Goal: Task Accomplishment & Management: Use online tool/utility

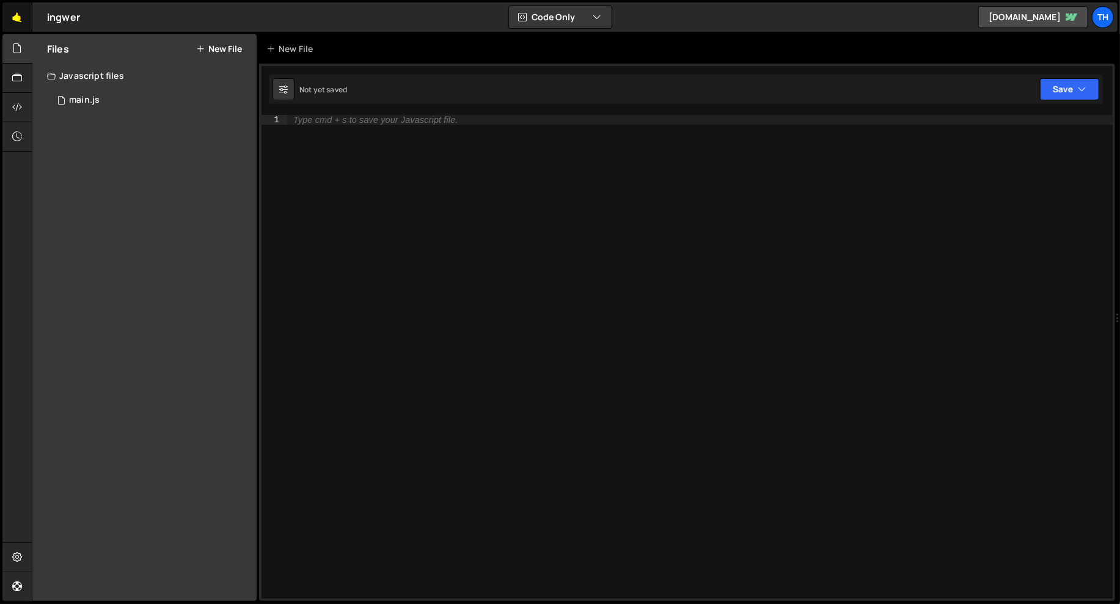
click at [18, 8] on link "🤙" at bounding box center [17, 16] width 30 height 29
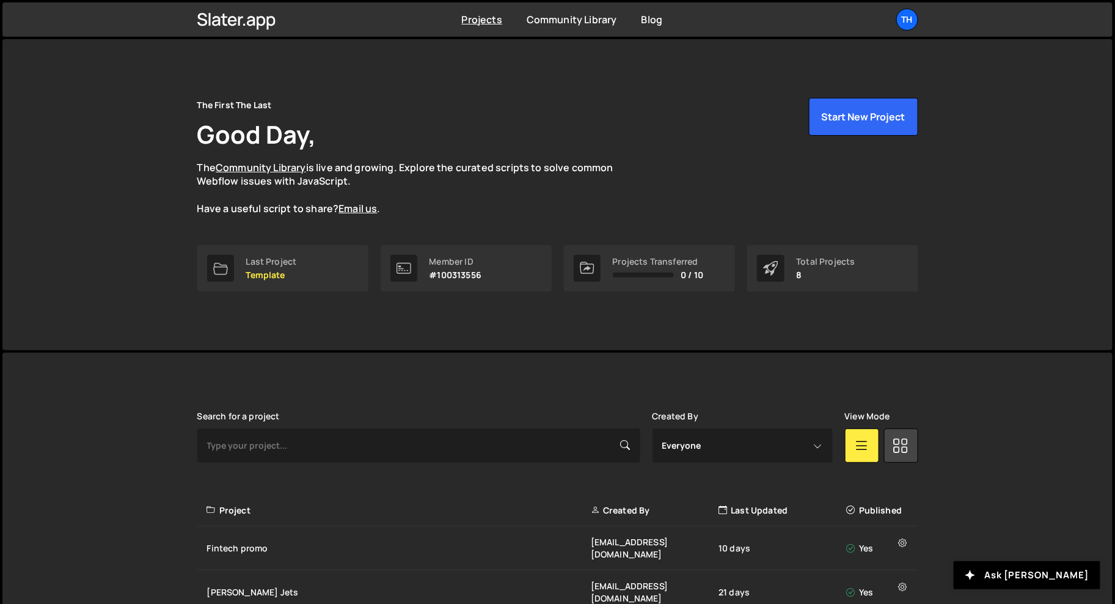
click at [15, 20] on div "Projects Community Library Blog Th Projects Your Teams Invite team member Accou…" at bounding box center [557, 19] width 1110 height 34
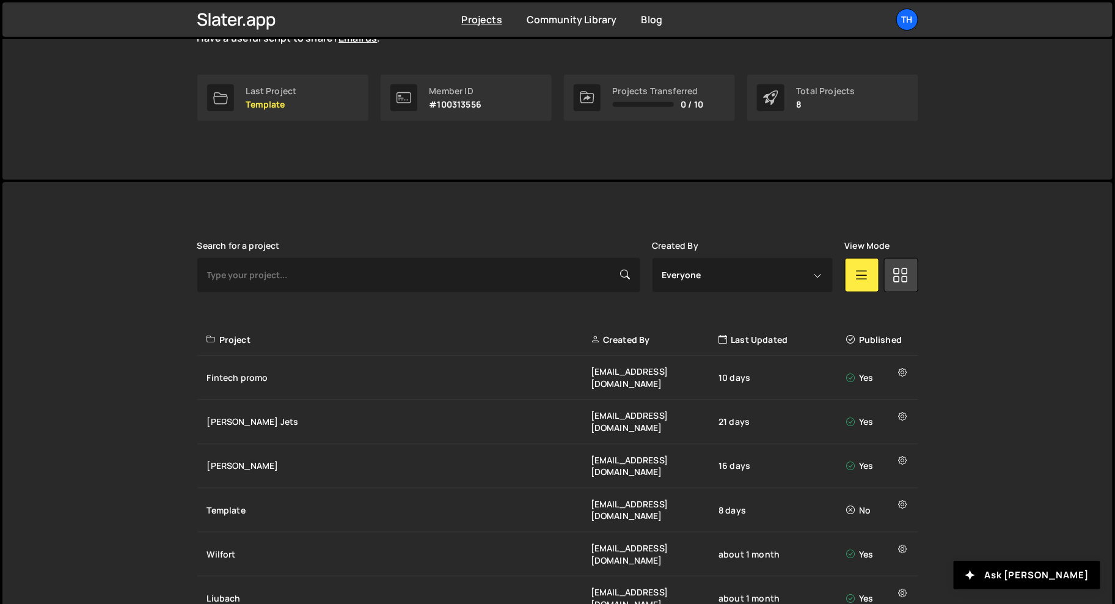
scroll to position [238, 0]
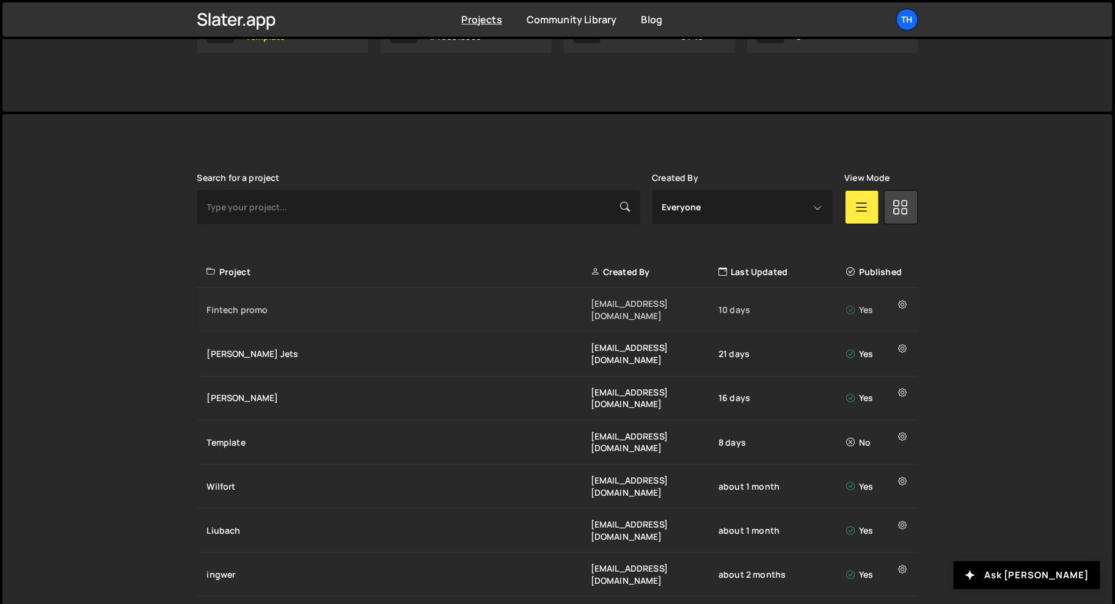
click at [258, 296] on div "Fintech promo ivanchopei@thefirstthelast.agency 10 days Yes" at bounding box center [557, 310] width 721 height 44
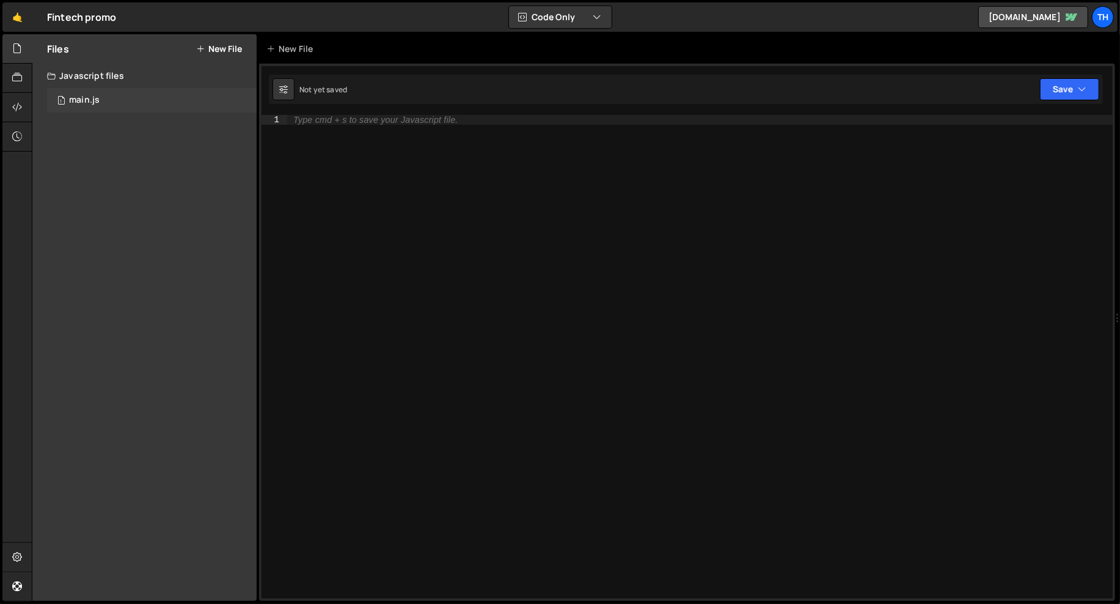
click at [154, 111] on div "1 main.js 0" at bounding box center [152, 100] width 210 height 24
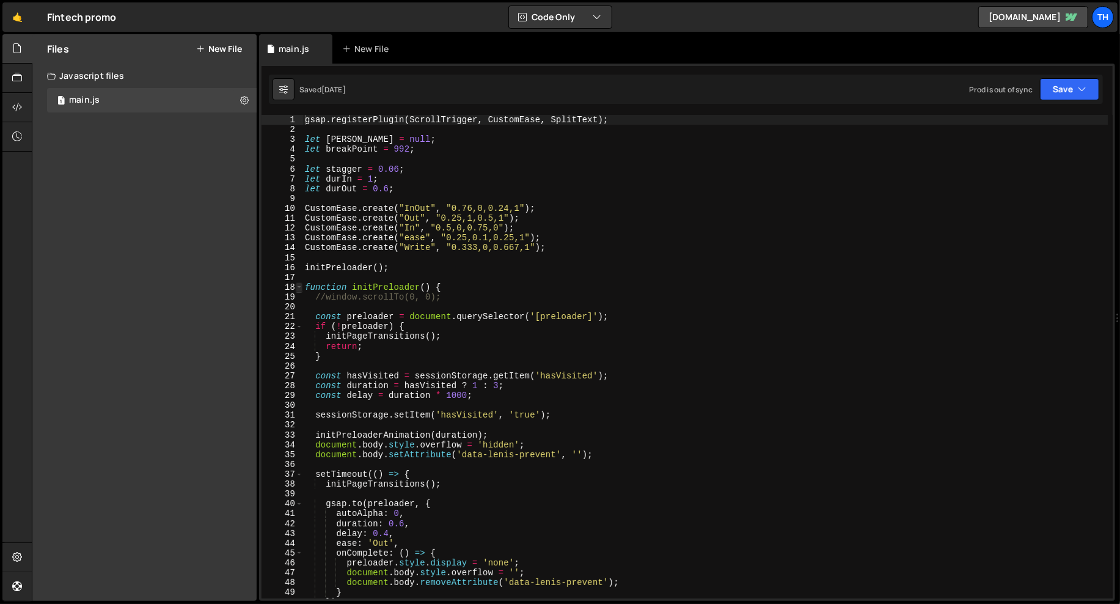
type textarea "gsap.registerPlugin(ScrollTrigger, CustomEase, SplitText);"
click at [298, 285] on span at bounding box center [299, 287] width 7 height 10
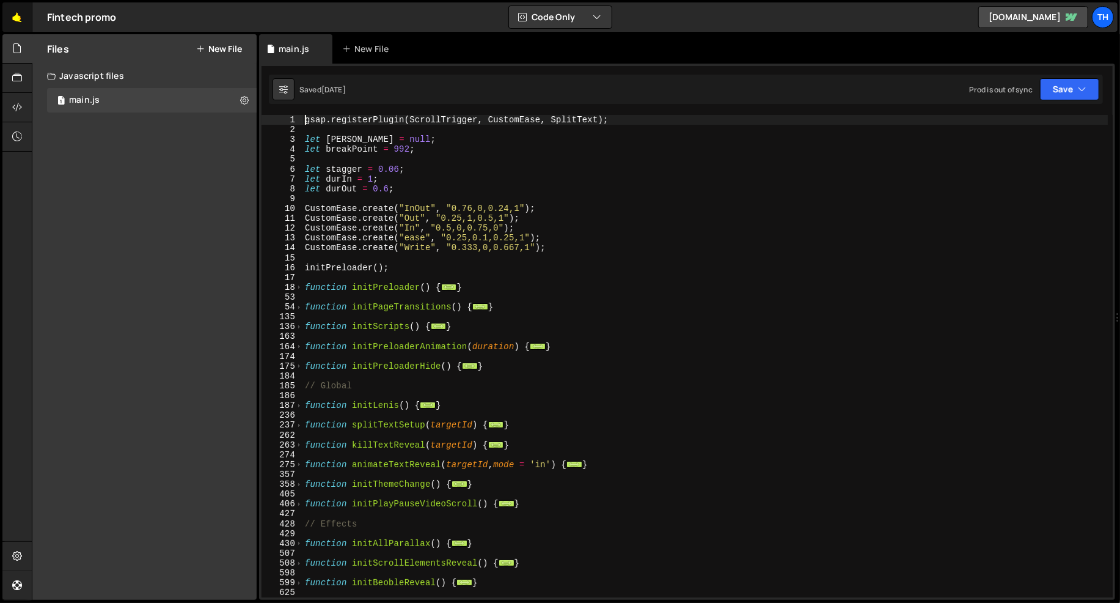
click at [11, 11] on link "🤙" at bounding box center [17, 16] width 30 height 29
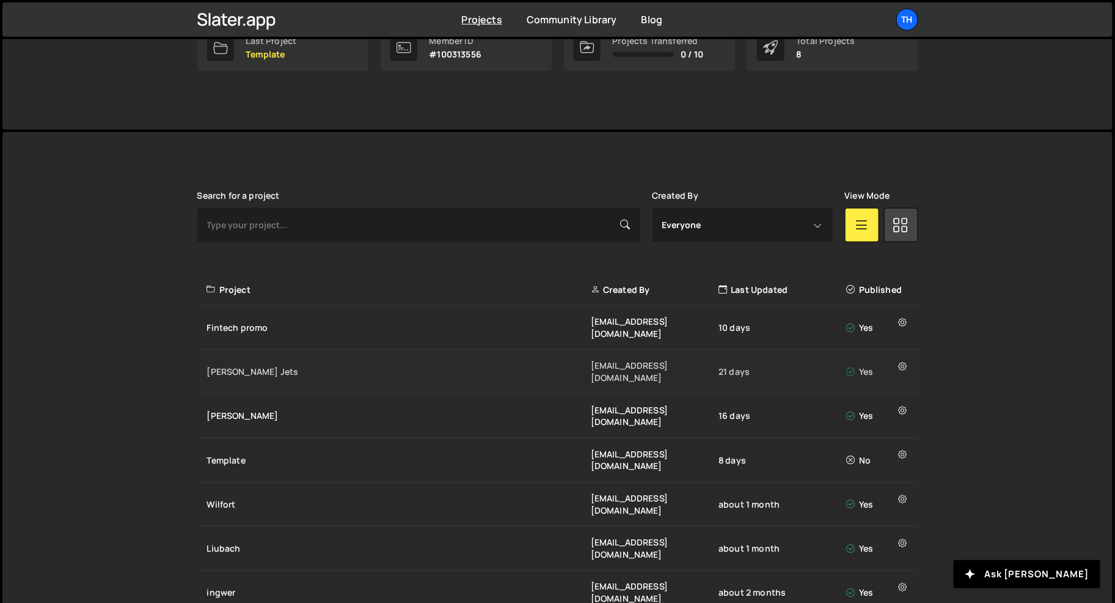
scroll to position [239, 0]
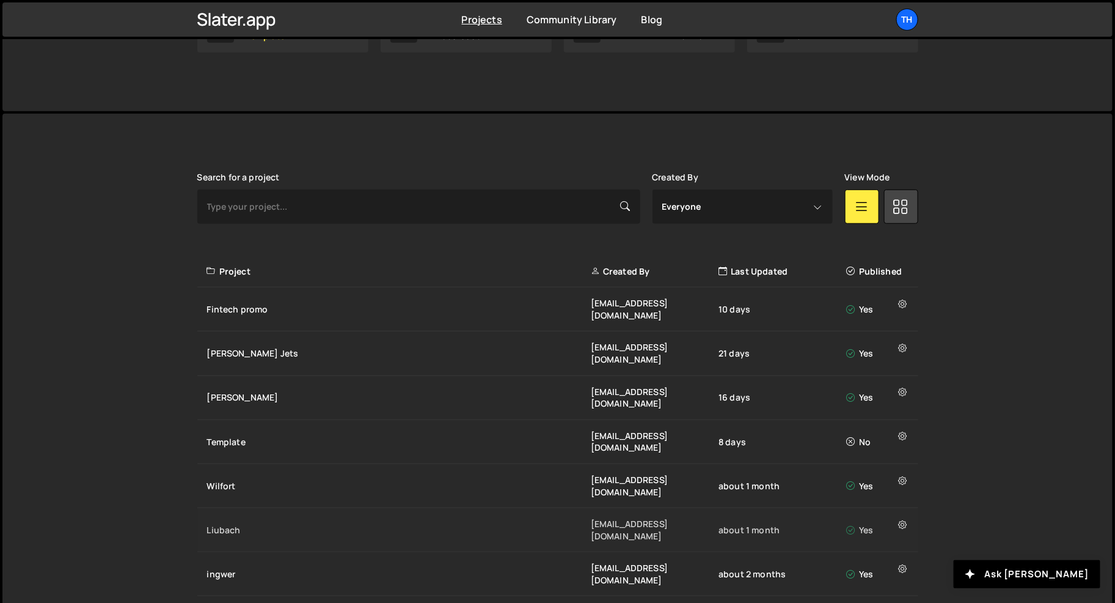
click at [234, 508] on div "Liubach [EMAIL_ADDRESS][DOMAIN_NAME] about 1 month Yes" at bounding box center [557, 530] width 721 height 44
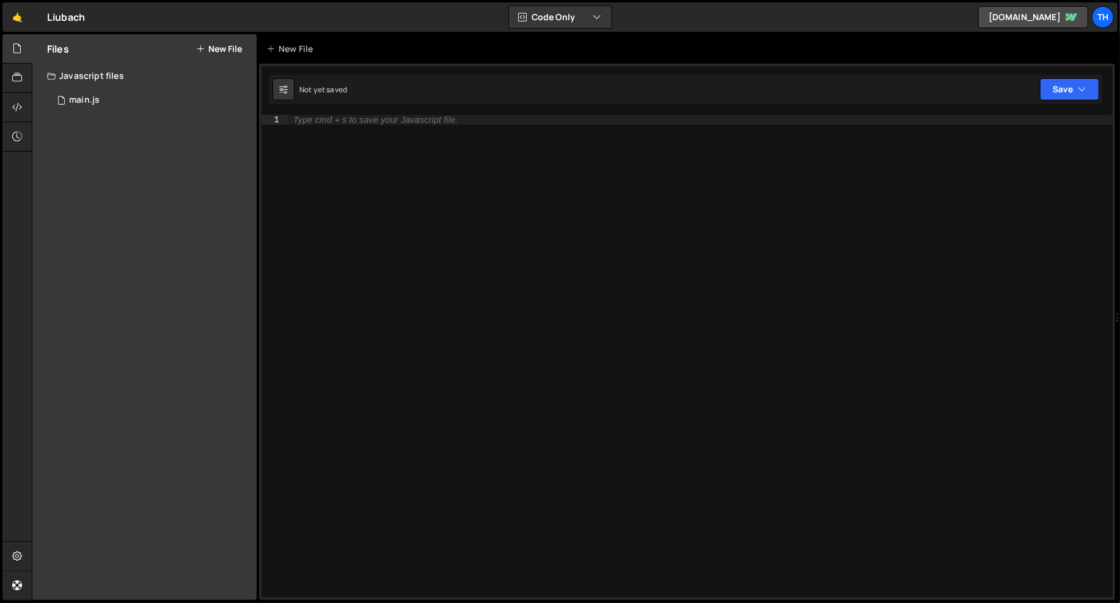
click at [532, 272] on div "Type cmd + s to save your Javascript file." at bounding box center [700, 366] width 826 height 502
click at [103, 92] on div "1 main.js 0" at bounding box center [152, 100] width 210 height 24
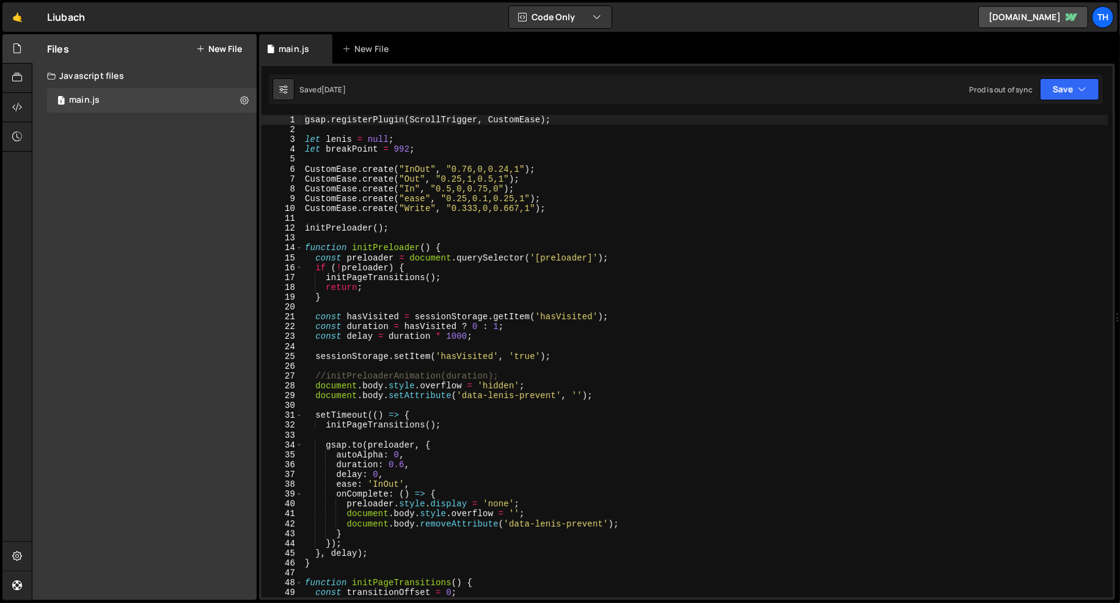
type textarea "CustomEase.create("In", "0.5,0,0.75,0");"
click at [375, 184] on div "gsap . registerPlugin ( ScrollTrigger , CustomEase ) ; let lenis = null ; let b…" at bounding box center [706, 366] width 806 height 502
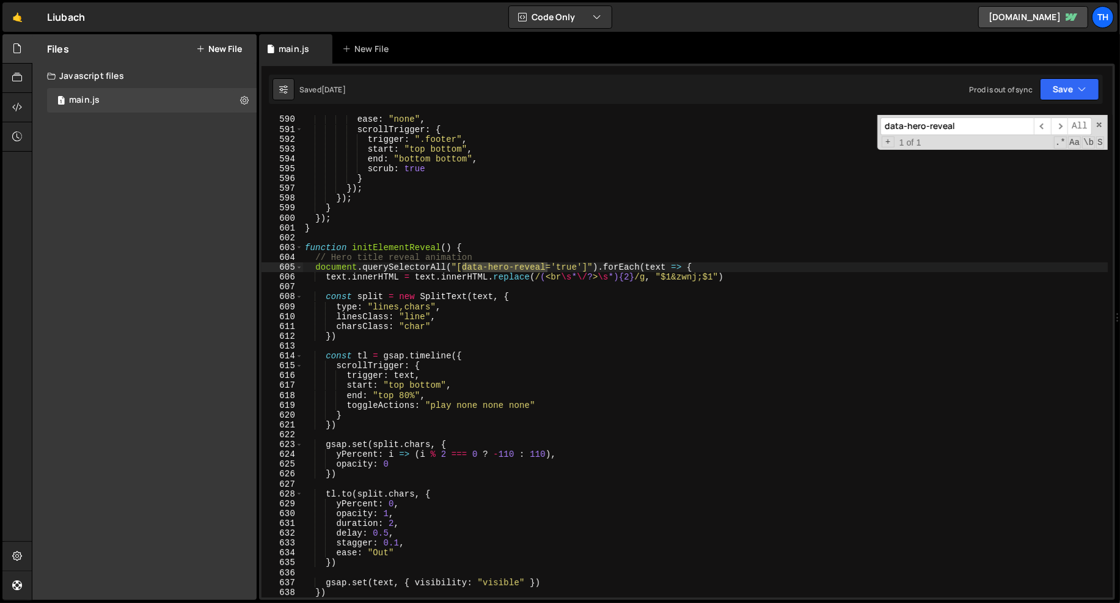
scroll to position [5816, 0]
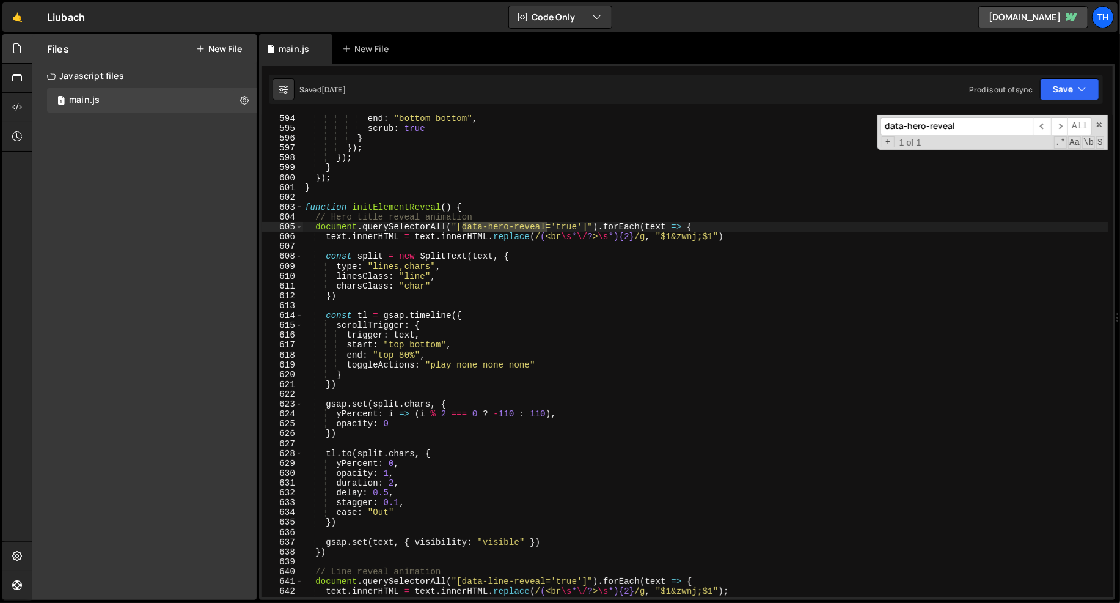
type input "data-hero-reveal"
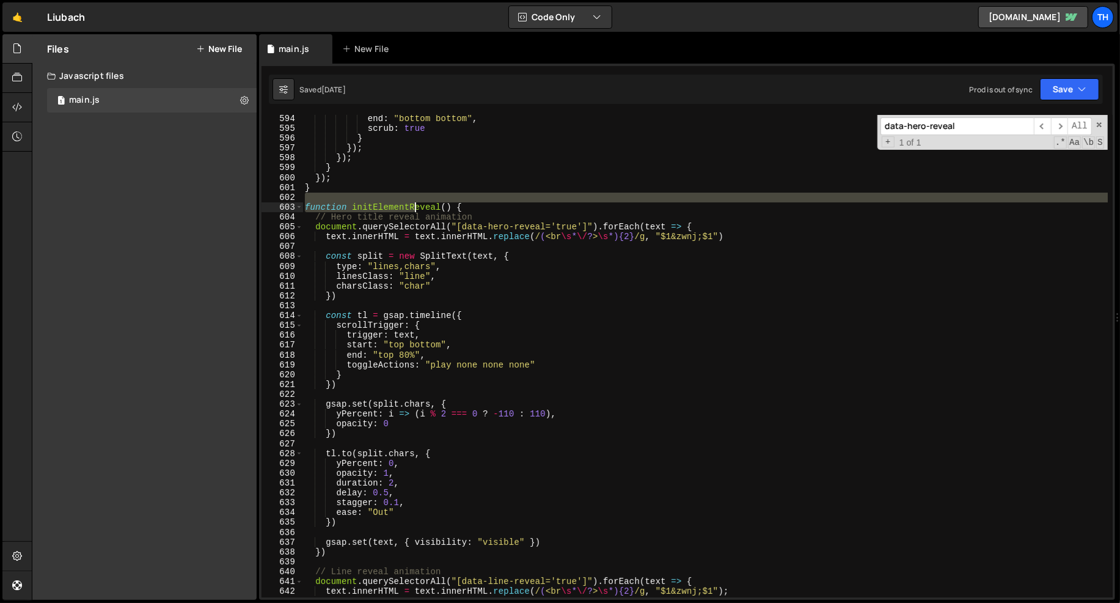
drag, startPoint x: 358, startPoint y: 202, endPoint x: 433, endPoint y: 209, distance: 75.5
click at [433, 209] on div "end : "bottom bottom" , scrub : true } }) ; }) ; } }) ; } function initElementR…" at bounding box center [706, 365] width 806 height 502
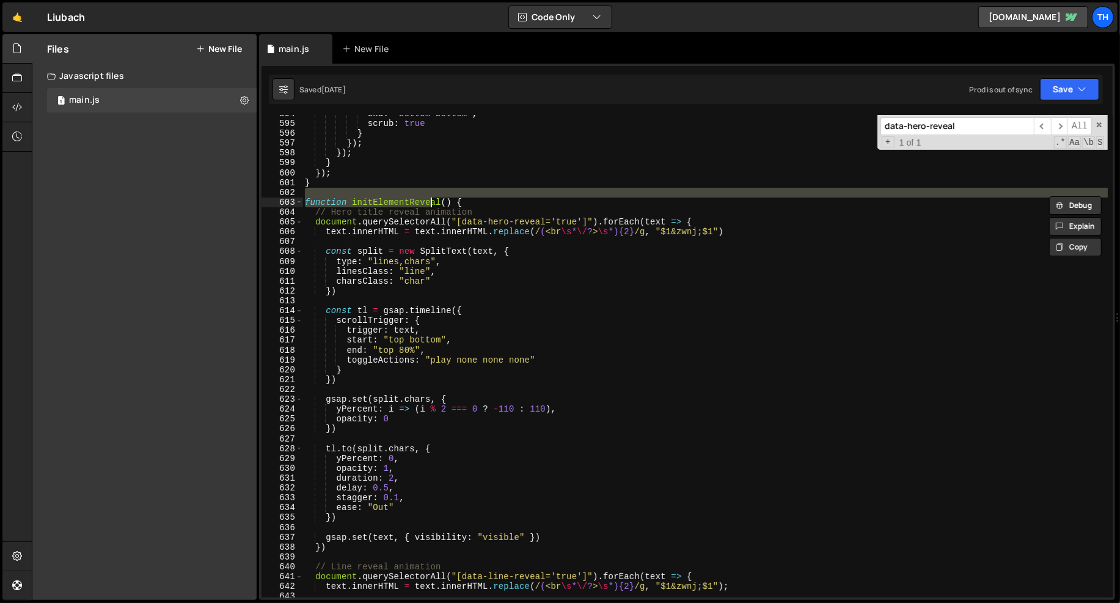
scroll to position [5827, 0]
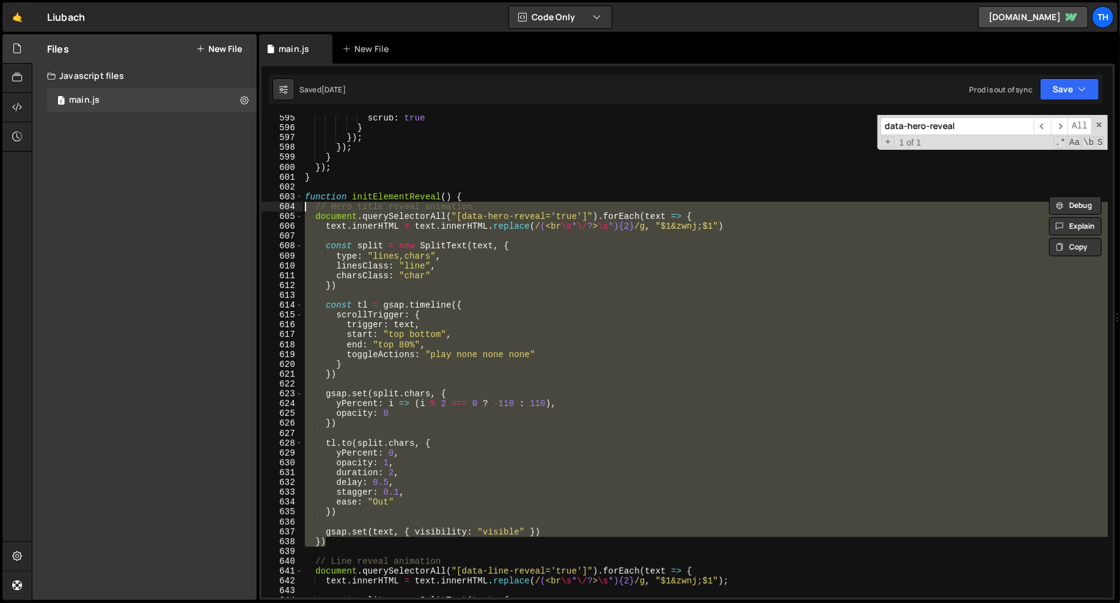
drag, startPoint x: 335, startPoint y: 540, endPoint x: 235, endPoint y: 205, distance: 349.4
click at [235, 205] on div "Files New File Javascript files 1 main.js 0 CSS files Copy share link Edit File…" at bounding box center [576, 317] width 1088 height 566
type textarea "// Hero title reveal animation document.querySelectorAll("[data-hero-reveal='tr…"
click at [433, 293] on div "scrub : true } }) ; }) ; } }) ; } function initElementReveal ( ) { // Hero titl…" at bounding box center [705, 356] width 805 height 482
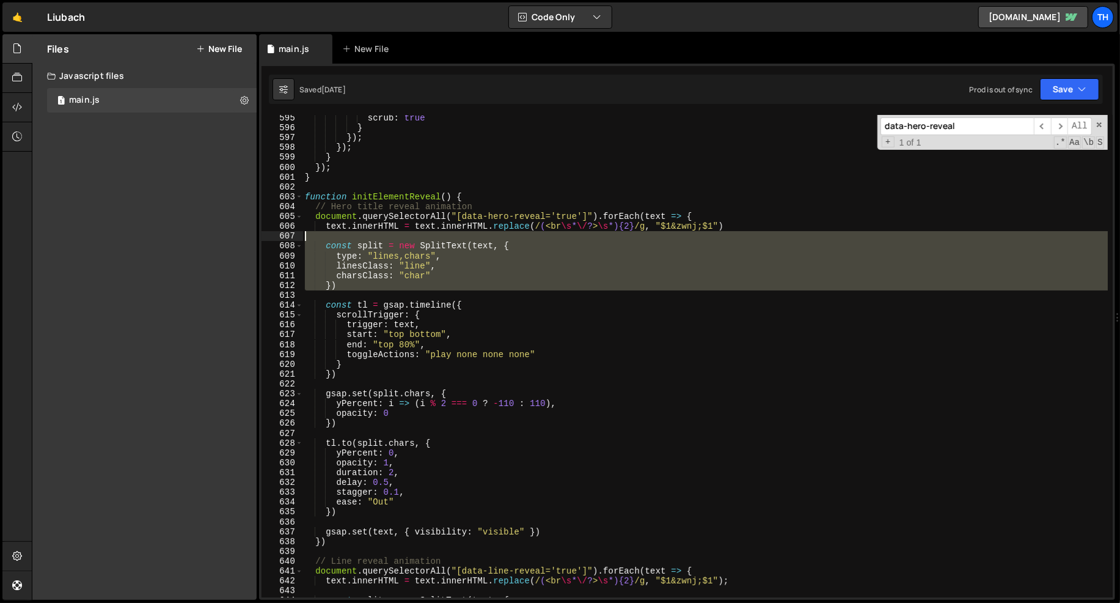
drag, startPoint x: 365, startPoint y: 291, endPoint x: 260, endPoint y: 241, distance: 116.4
click at [260, 241] on div "1 Type cmd + s to save your Javascript file. הההההההההההההההההההההההההההההההההה…" at bounding box center [687, 332] width 856 height 536
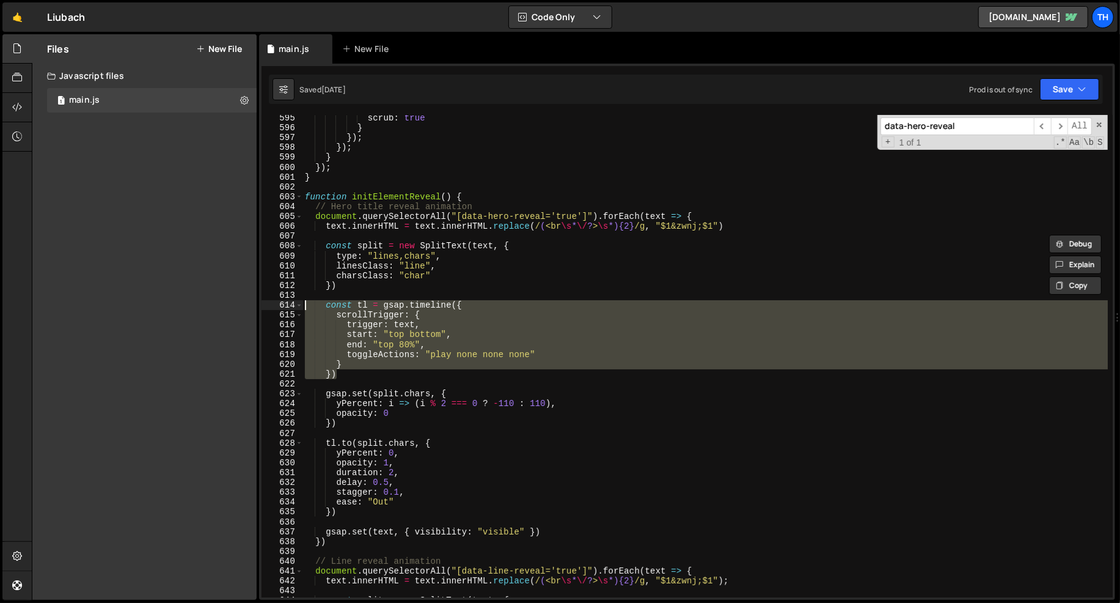
drag, startPoint x: 362, startPoint y: 373, endPoint x: 277, endPoint y: 301, distance: 111.8
click at [277, 301] on div "const split = new SplitText(text, { 595 596 597 598 599 600 601 602 603 604 605…" at bounding box center [687, 356] width 851 height 482
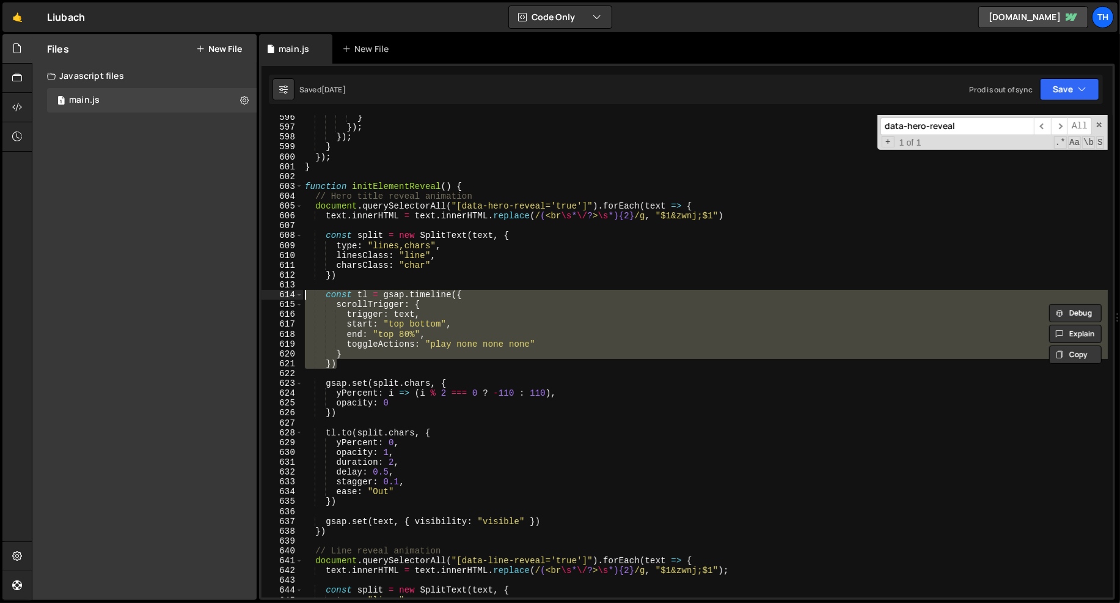
scroll to position [5837, 0]
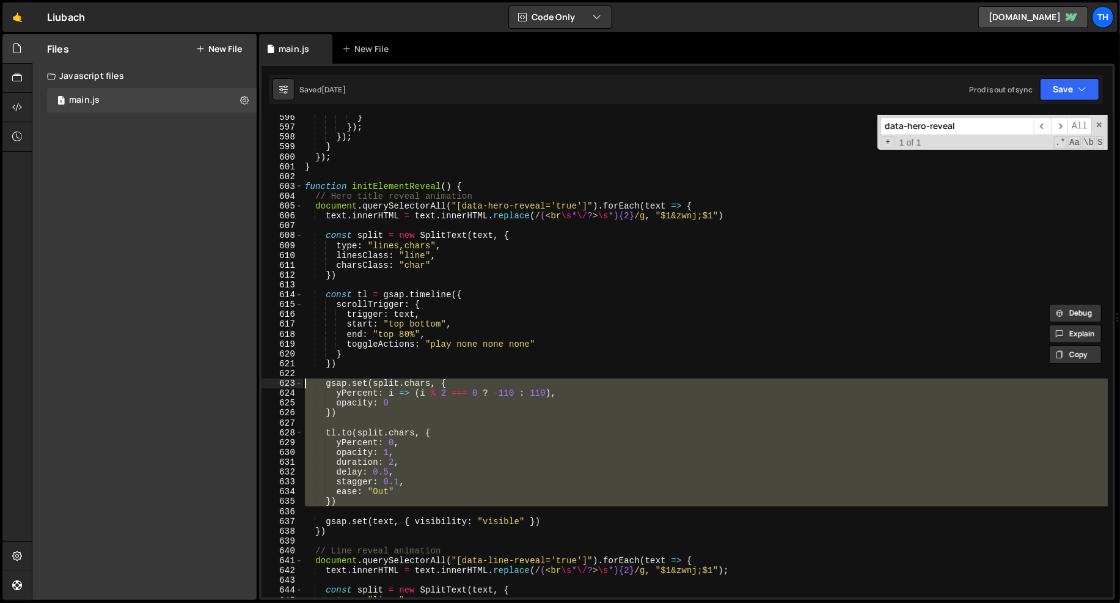
drag, startPoint x: 325, startPoint y: 478, endPoint x: 276, endPoint y: 380, distance: 109.3
click at [276, 380] on div "const tl = gsap.timeline({ scrollTrigger: { 596 597 598 599 600 601 602 603 604…" at bounding box center [687, 356] width 851 height 482
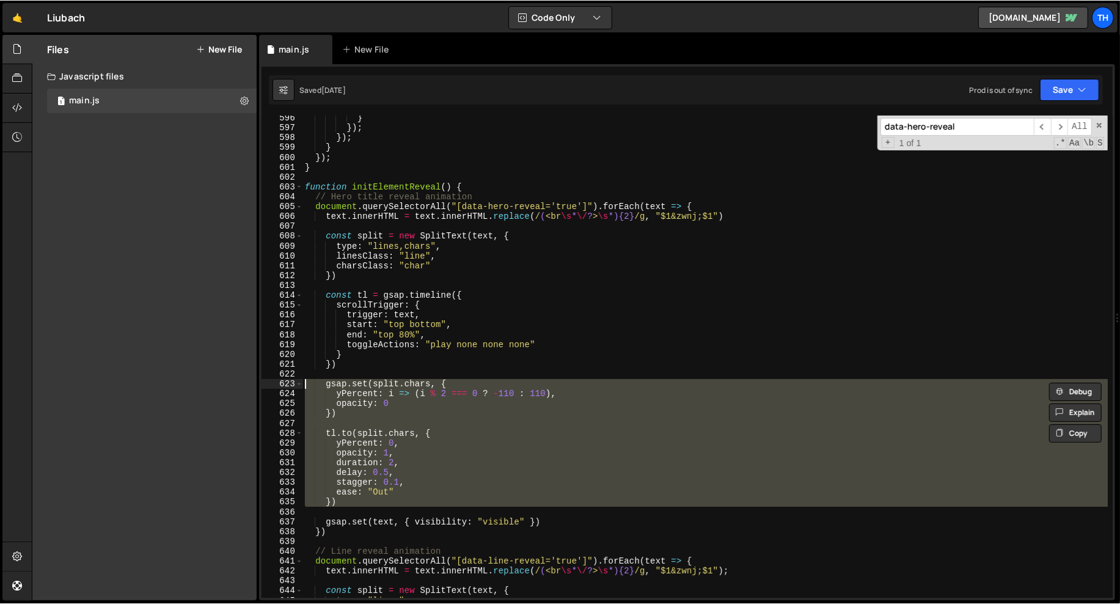
scroll to position [5827, 0]
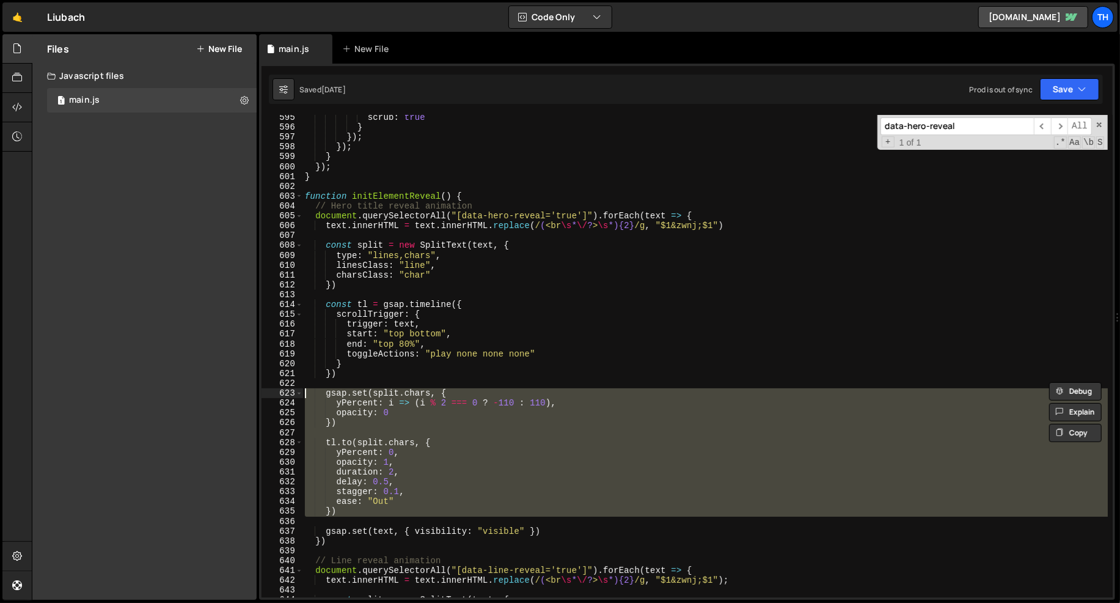
drag, startPoint x: 480, startPoint y: 214, endPoint x: 548, endPoint y: 216, distance: 67.9
click at [548, 216] on div "scrub : true } }) ; }) ; } }) ; } function initElementReveal ( ) { // Hero titl…" at bounding box center [706, 363] width 806 height 502
type textarea "document.querySelectorAll("[data-hero-reveal='true']").forEach(text => {"
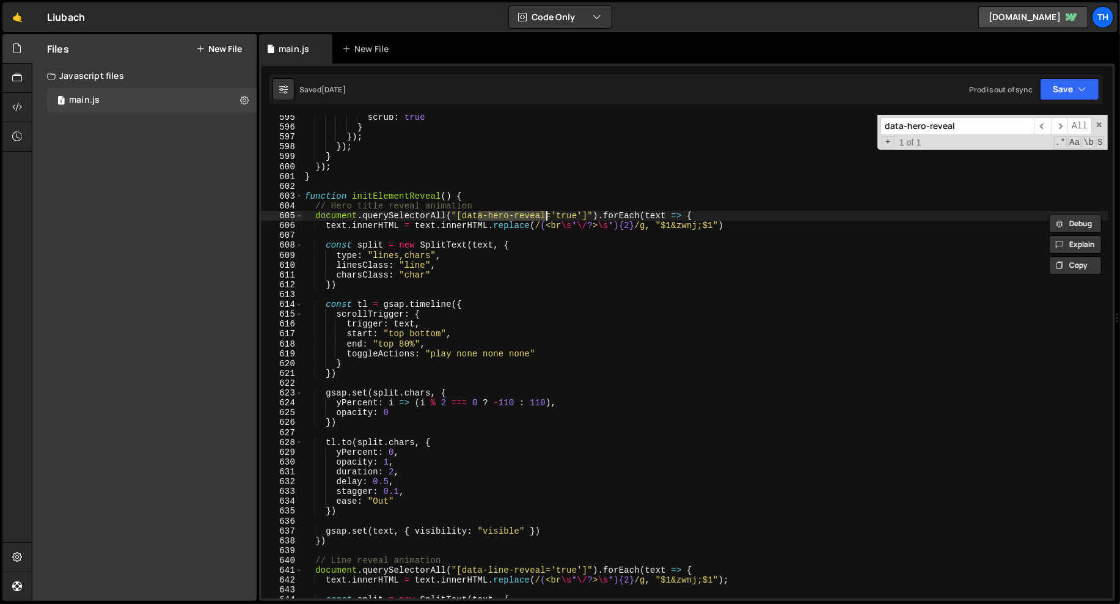
scroll to position [3176, 0]
